Goal: Task Accomplishment & Management: Use online tool/utility

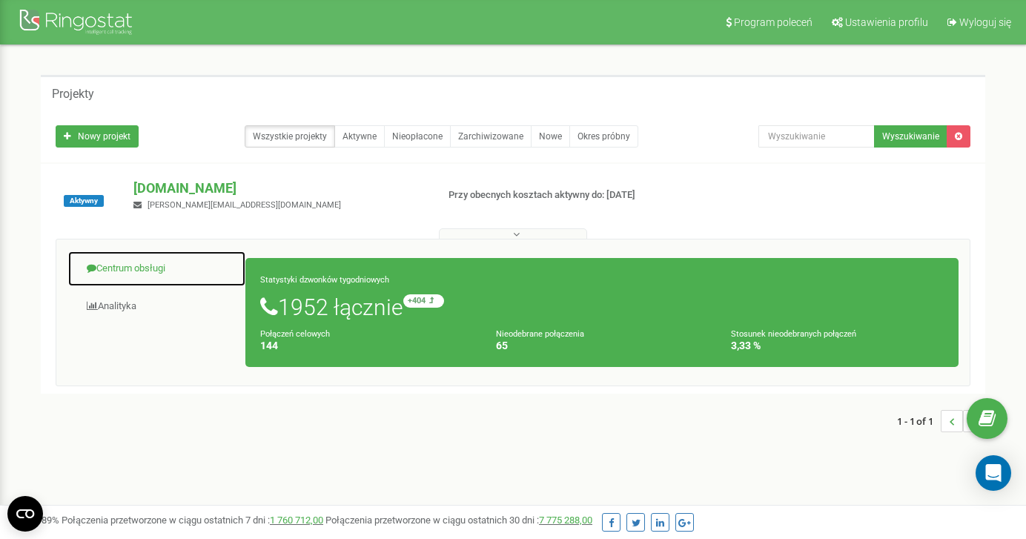
click at [119, 264] on link "Centrum obsługi" at bounding box center [156, 269] width 179 height 36
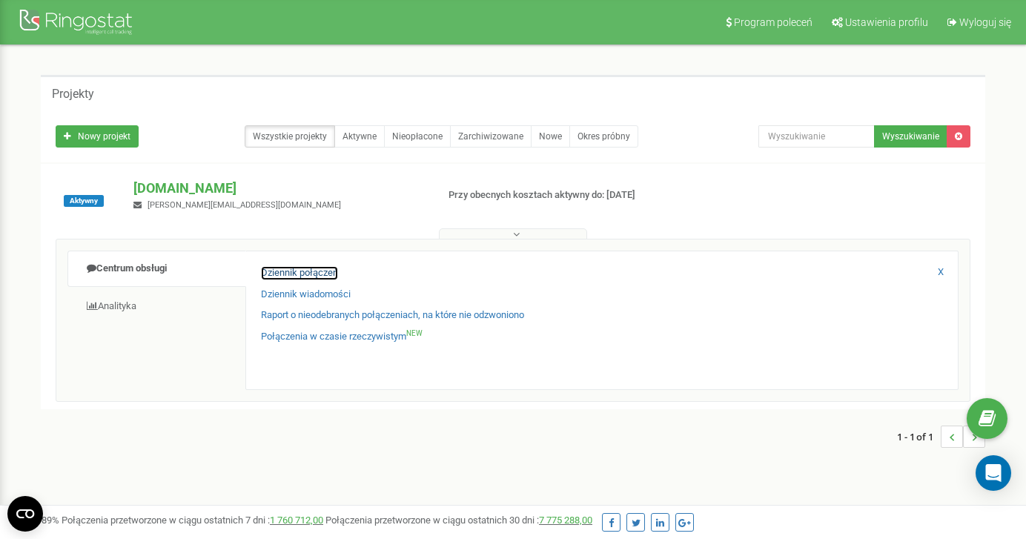
click at [271, 268] on link "Dziennik połączeń" at bounding box center [299, 273] width 77 height 14
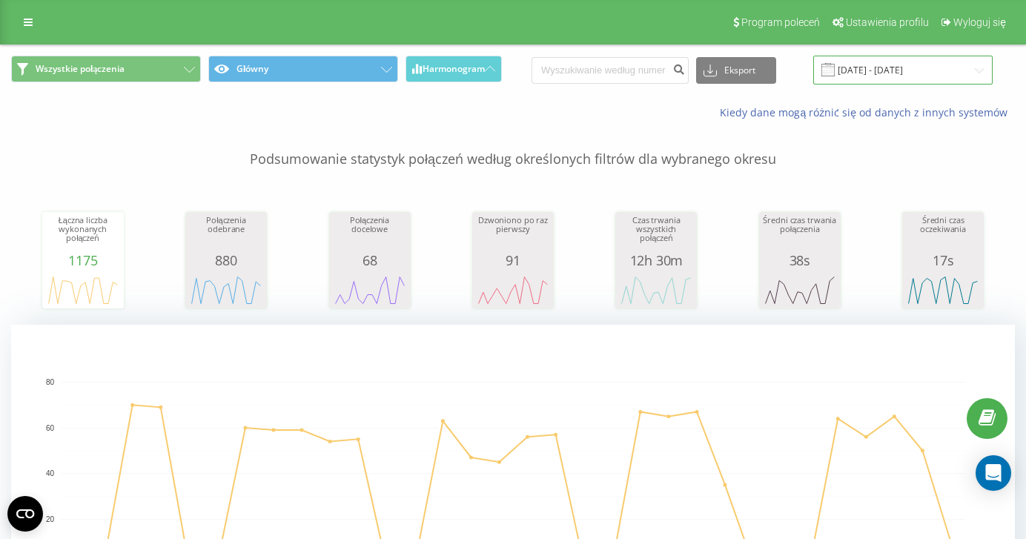
click at [885, 60] on input "22.07.2025 - 22.08.2025" at bounding box center [902, 70] width 179 height 29
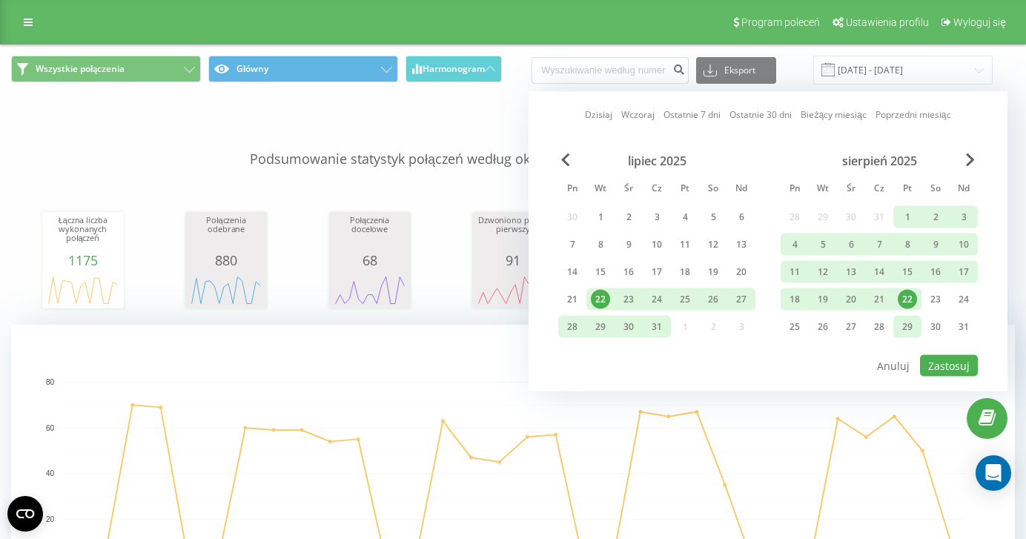
drag, startPoint x: 907, startPoint y: 302, endPoint x: 912, endPoint y: 319, distance: 17.8
click at [907, 302] on div "22" at bounding box center [907, 299] width 19 height 19
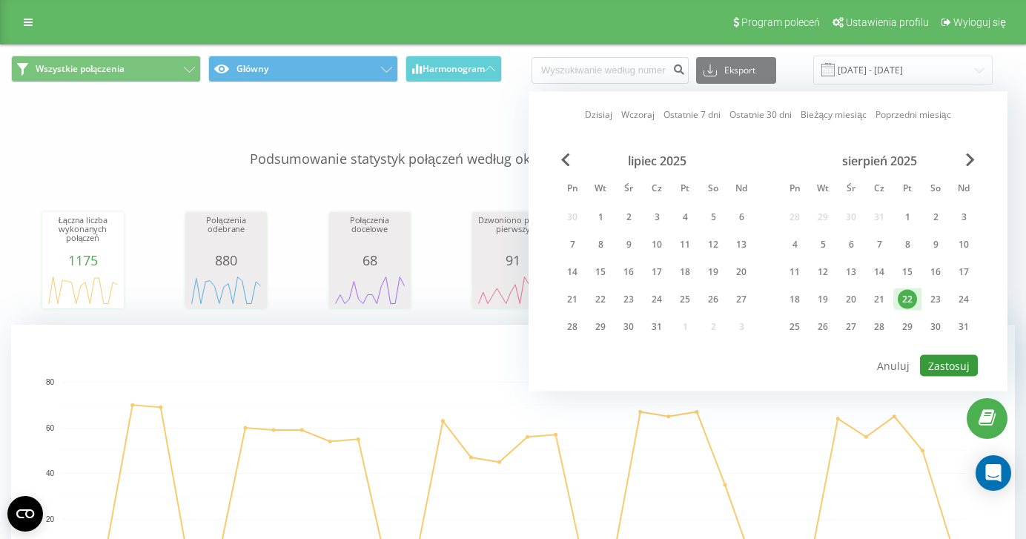
click at [962, 365] on button "Zastosuj" at bounding box center [949, 366] width 58 height 22
type input "[DATE] - [DATE]"
